Goal: Task Accomplishment & Management: Use online tool/utility

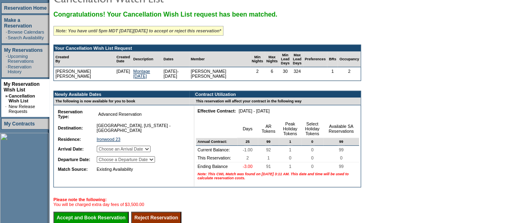
scroll to position [119, 0]
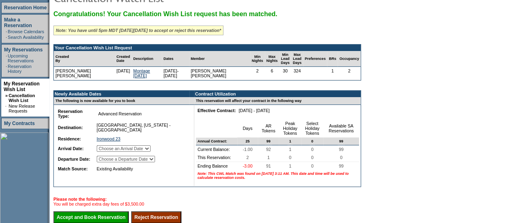
click at [151, 145] on select "Choose an Arrival Date [DATE] [DATE]" at bounding box center [124, 148] width 54 height 6
select select "[DATE]"
click at [106, 145] on select "Choose an Arrival Date [DATE] [DATE]" at bounding box center [124, 148] width 54 height 6
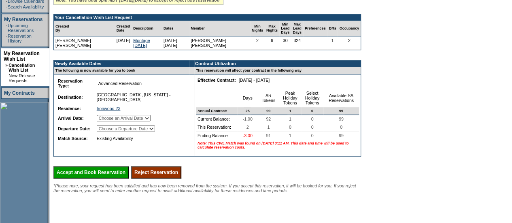
scroll to position [160, 0]
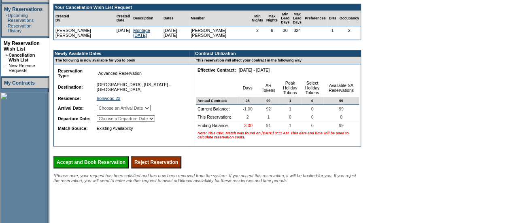
click at [155, 115] on select "Choose a Departure Date [DATE] [DATE]" at bounding box center [126, 118] width 58 height 6
select select "[DATE]"
click at [107, 119] on select "Choose a Departure Date [DATE] [DATE]" at bounding box center [126, 118] width 58 height 6
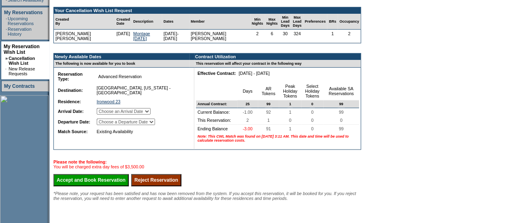
scroll to position [157, 0]
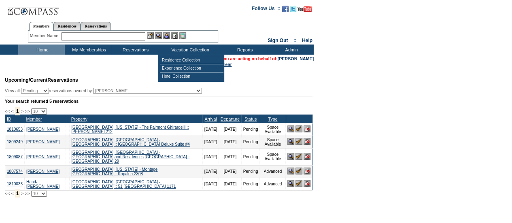
click at [115, 36] on input "text" at bounding box center [103, 36] width 84 height 8
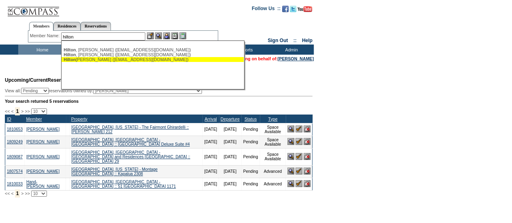
click at [101, 60] on div "Hilton Segel, Liz (lizhiltonsegel@gmail.com)" at bounding box center [153, 59] width 178 height 5
type input "Hilton Segel, Liz (lizhiltonsegel@gmail.com)"
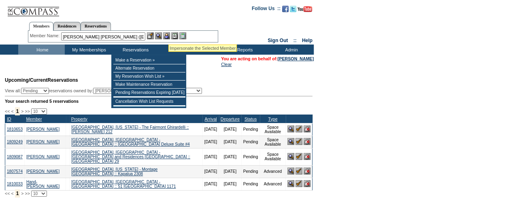
click at [168, 35] on img at bounding box center [166, 35] width 7 height 7
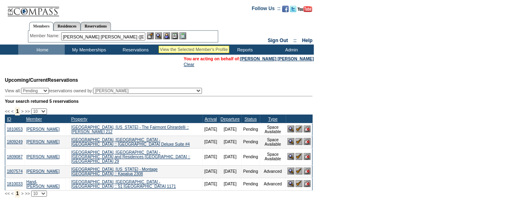
click at [159, 36] on img at bounding box center [158, 35] width 7 height 7
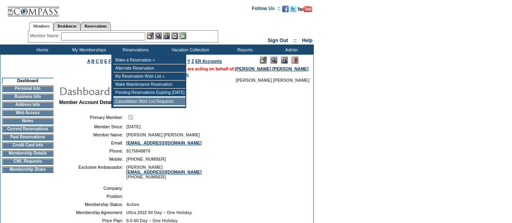
click at [121, 102] on td "Cancellation Wish List Requests" at bounding box center [149, 102] width 72 height 8
